Goal: Information Seeking & Learning: Learn about a topic

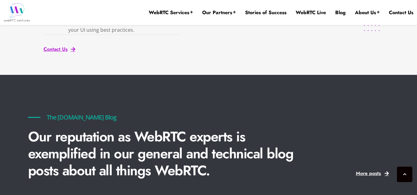
scroll to position [1276, 0]
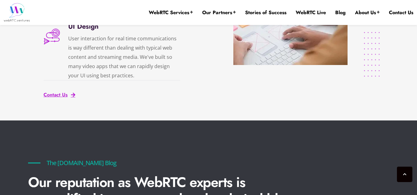
drag, startPoint x: 408, startPoint y: 5, endPoint x: 405, endPoint y: 9, distance: 4.9
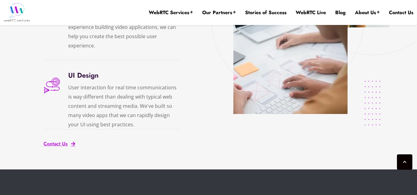
scroll to position [1060, 0]
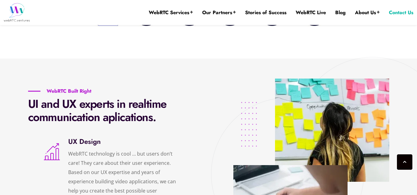
click at [395, 14] on link "Contact Us" at bounding box center [401, 12] width 24 height 7
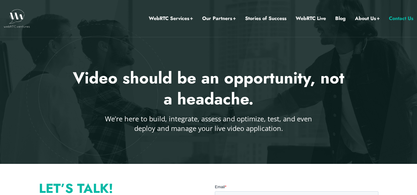
click at [400, 19] on link "Contact Us" at bounding box center [401, 19] width 24 height 8
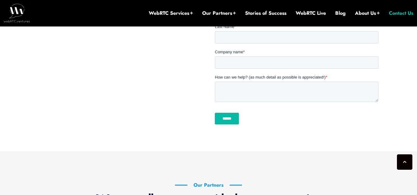
scroll to position [247, 0]
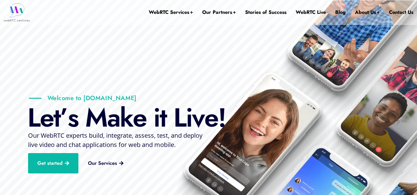
click at [183, 39] on img at bounding box center [209, 120] width 580 height 241
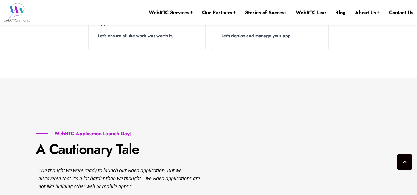
scroll to position [646, 0]
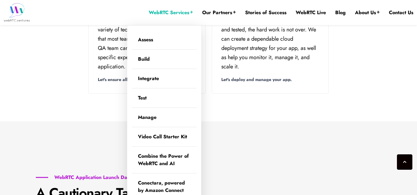
click at [178, 11] on link "WebRTC Services" at bounding box center [171, 12] width 44 height 7
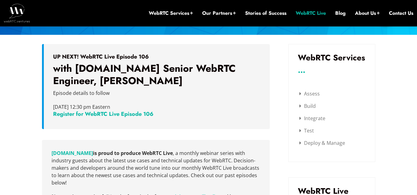
scroll to position [179, 0]
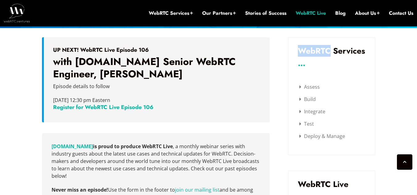
drag, startPoint x: 331, startPoint y: 49, endPoint x: 299, endPoint y: 50, distance: 31.8
click at [299, 50] on h3 "WebRTC Services" at bounding box center [332, 51] width 68 height 8
copy h3 "WebRTC"
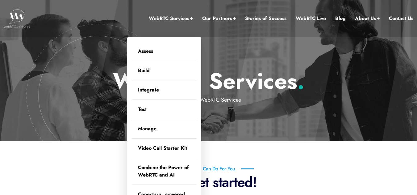
click at [160, 15] on link "WebRTC Services" at bounding box center [171, 19] width 44 height 8
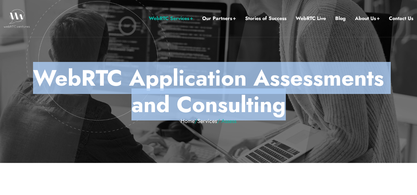
drag, startPoint x: 288, startPoint y: 111, endPoint x: 40, endPoint y: 82, distance: 250.5
click at [40, 82] on p "WebRTC Application Assessments and Consulting Home / Services / Assess ." at bounding box center [208, 95] width 361 height 60
copy p "WebRTC Application Assessments and Consulting"
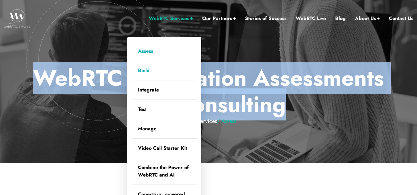
click at [164, 73] on link "Build" at bounding box center [164, 70] width 65 height 19
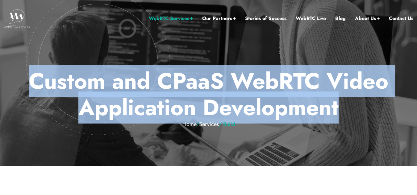
drag, startPoint x: 338, startPoint y: 111, endPoint x: 23, endPoint y: 80, distance: 316.1
click at [23, 80] on div "Custom and CPaaS WebRTC Video Application Development Home / Services / Build .…" at bounding box center [208, 83] width 417 height 166
copy div "Custom and CPaaS WebRTC Video Application Development"
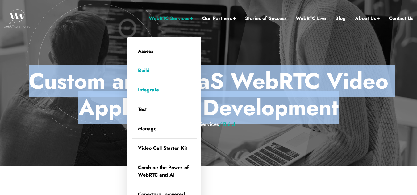
click at [151, 93] on link "Integrate" at bounding box center [164, 90] width 65 height 19
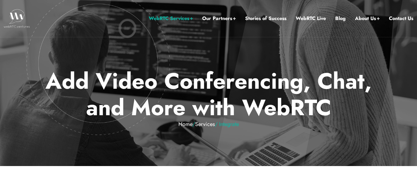
click at [153, 87] on p "Add Video Conferencing, Chat, and More with WebRTC Home / Services / Integrate ." at bounding box center [208, 98] width 361 height 60
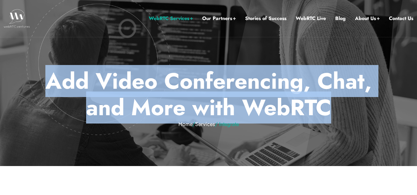
click at [153, 87] on p "Add Video Conferencing, Chat, and More with WebRTC Home / Services / Integrate ." at bounding box center [208, 98] width 361 height 60
copy p "Add Video Conferencing, Chat, and More with WebRTC"
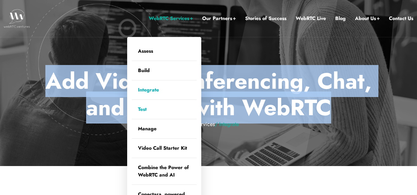
click at [141, 108] on link "Test" at bounding box center [164, 109] width 65 height 19
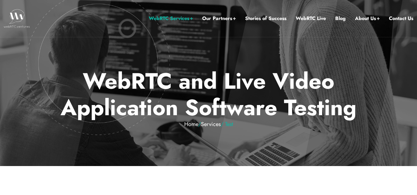
click at [158, 90] on p "WebRTC and Live Video Application Software Testing Home / Services / Test ." at bounding box center [208, 98] width 361 height 60
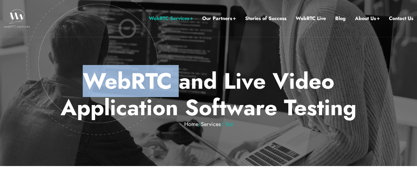
click at [158, 90] on p "WebRTC and Live Video Application Software Testing Home / Services / Test ." at bounding box center [208, 98] width 361 height 60
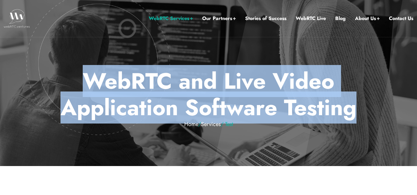
click at [158, 90] on p "WebRTC and Live Video Application Software Testing Home / Services / Test ." at bounding box center [208, 98] width 361 height 60
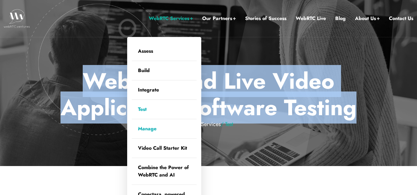
click at [144, 131] on link "Manage" at bounding box center [164, 128] width 65 height 19
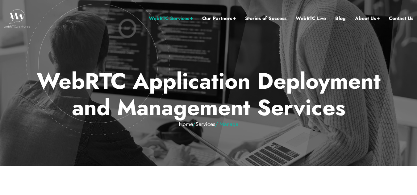
click at [183, 88] on p "WebRTC Application Deployment and Management Services Home / Services / Manage ." at bounding box center [208, 98] width 361 height 60
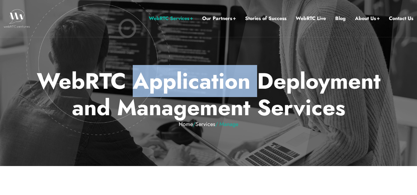
click at [183, 88] on p "WebRTC Application Deployment and Management Services Home / Services / Manage ." at bounding box center [208, 98] width 361 height 60
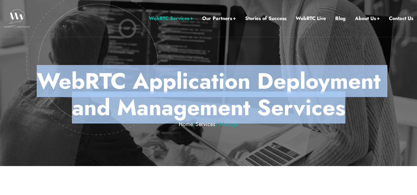
click at [183, 88] on p "WebRTC Application Deployment and Management Services Home / Services / Manage ." at bounding box center [208, 98] width 361 height 60
copy p "WebRTC Application Deployment and Management Services"
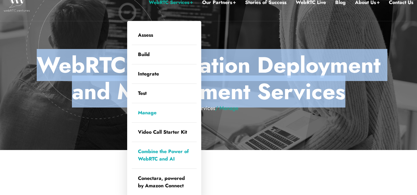
scroll to position [31, 0]
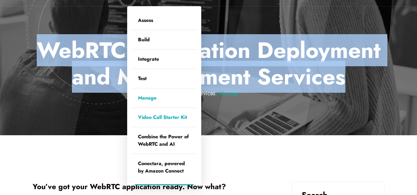
click at [157, 116] on link "Video Call Starter Kit" at bounding box center [164, 117] width 65 height 19
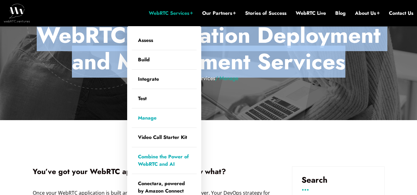
scroll to position [93, 0]
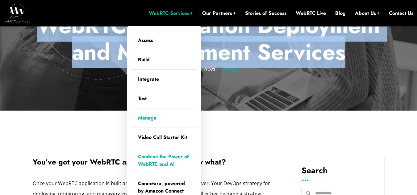
click at [163, 165] on link "Combine the Power of WebRTC and AI" at bounding box center [164, 161] width 65 height 27
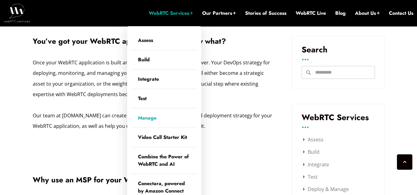
scroll to position [216, 0]
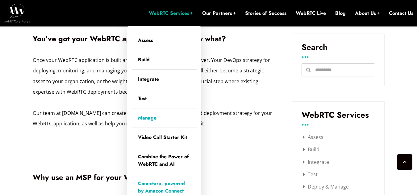
click at [166, 189] on link "Conectara, powered by Amazon Connect" at bounding box center [164, 187] width 65 height 27
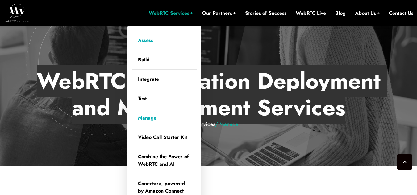
scroll to position [31, 0]
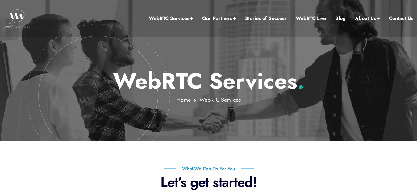
click at [139, 10] on div "WebRTC Services Assess Build Integrate Test Manage Video Call Starter Kit Combi…" at bounding box center [229, 18] width 368 height 37
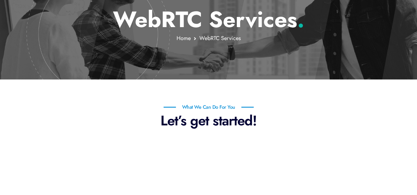
scroll to position [31, 0]
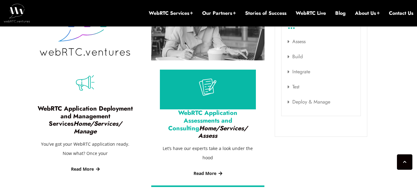
scroll to position [278, 0]
